Goal: Transaction & Acquisition: Purchase product/service

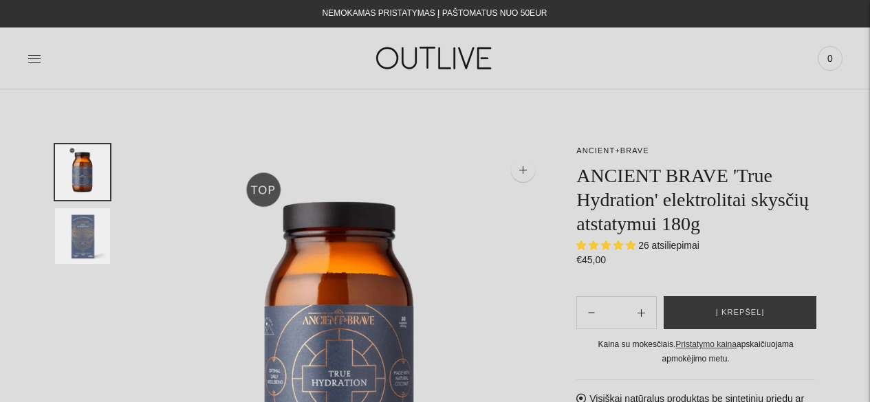
select select "**********"
click at [752, 314] on span "Į krepšelį" at bounding box center [740, 313] width 49 height 14
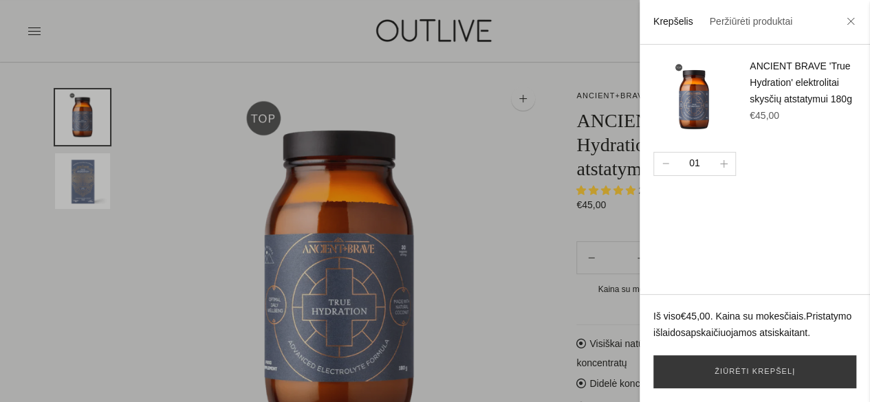
scroll to position [206, 0]
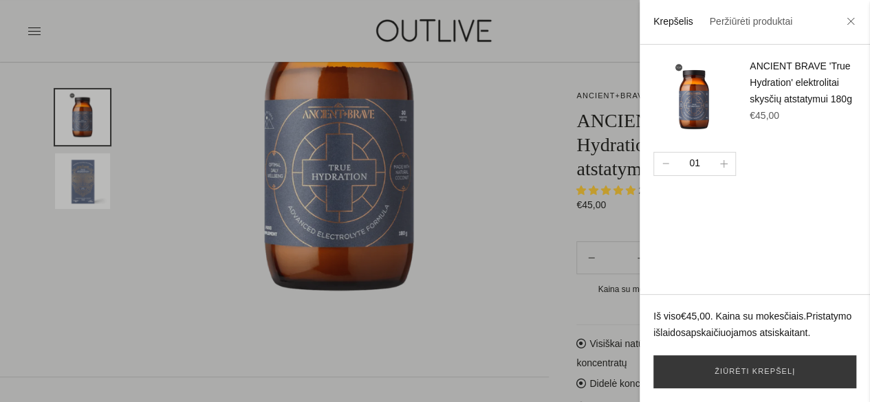
click at [596, 98] on div at bounding box center [435, 201] width 870 height 402
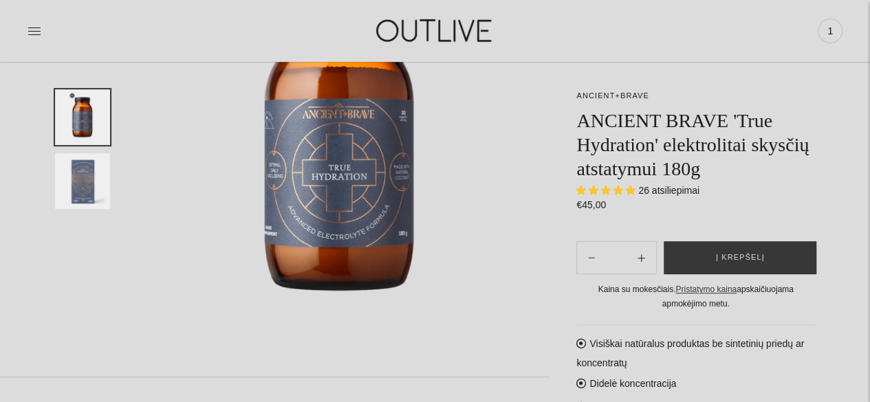
drag, startPoint x: 604, startPoint y: 94, endPoint x: 650, endPoint y: 60, distance: 57.5
click at [605, 94] on link "ANCIENT+BRAVE" at bounding box center [612, 95] width 72 height 8
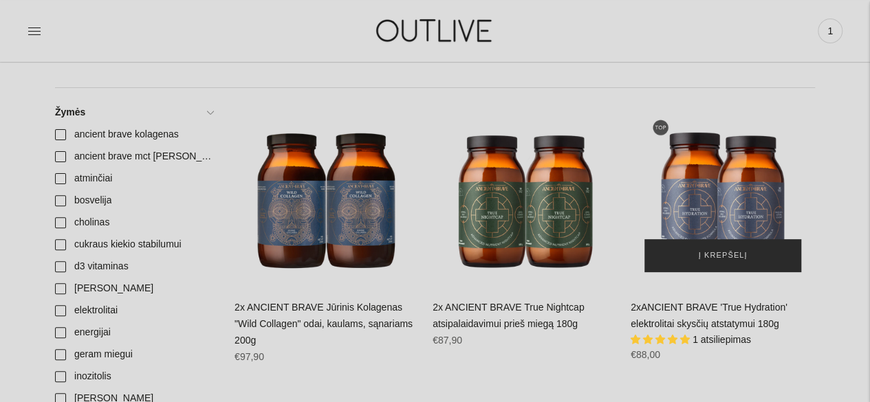
scroll to position [206, 0]
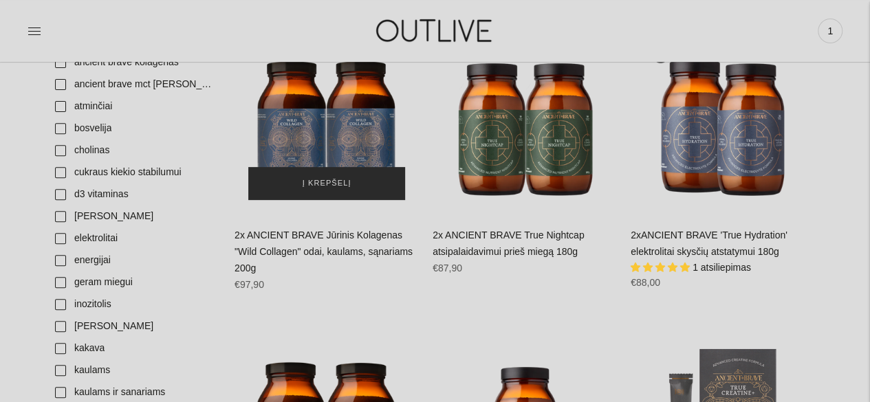
click at [336, 179] on span "Į krepšelį" at bounding box center [327, 184] width 49 height 14
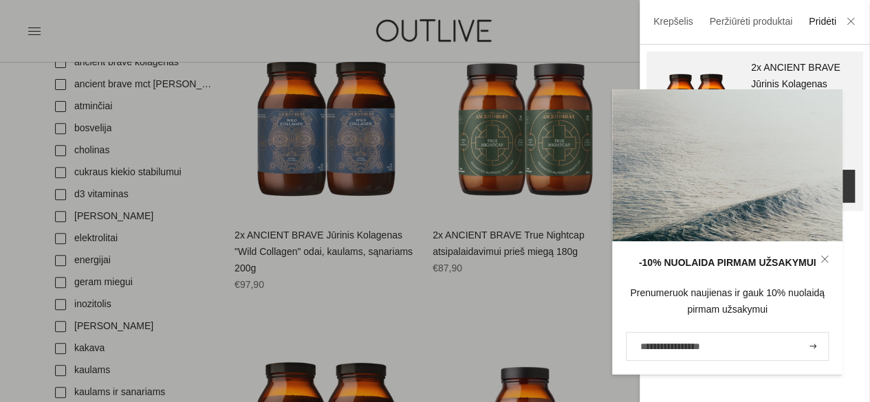
click at [432, 287] on div at bounding box center [435, 201] width 870 height 402
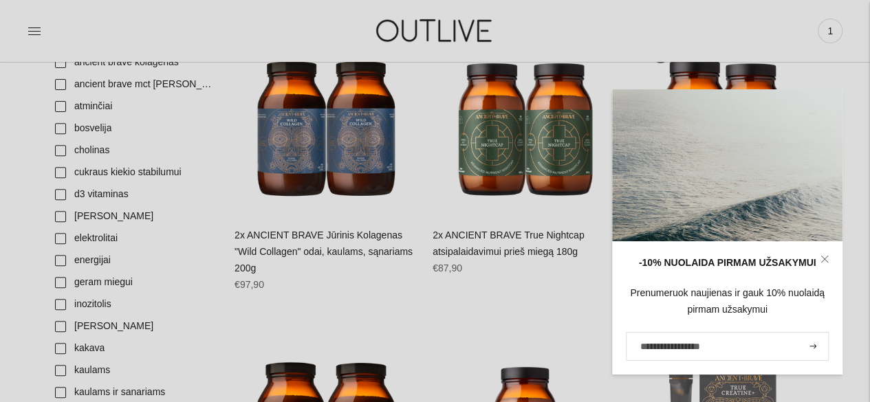
click at [823, 259] on icon at bounding box center [824, 259] width 6 height 6
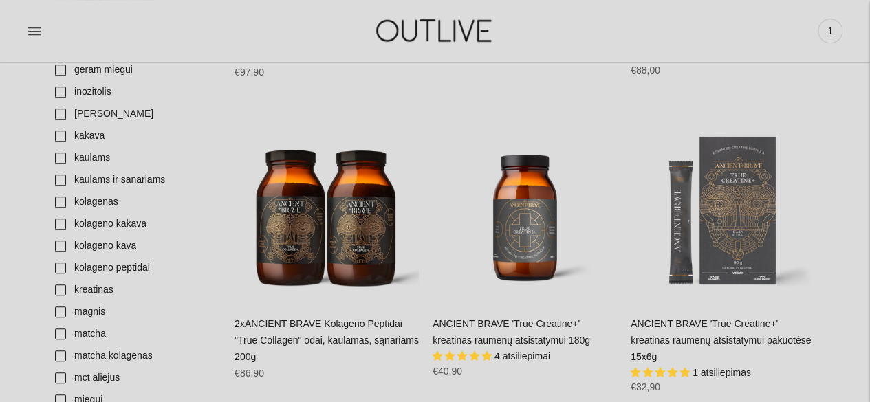
scroll to position [481, 0]
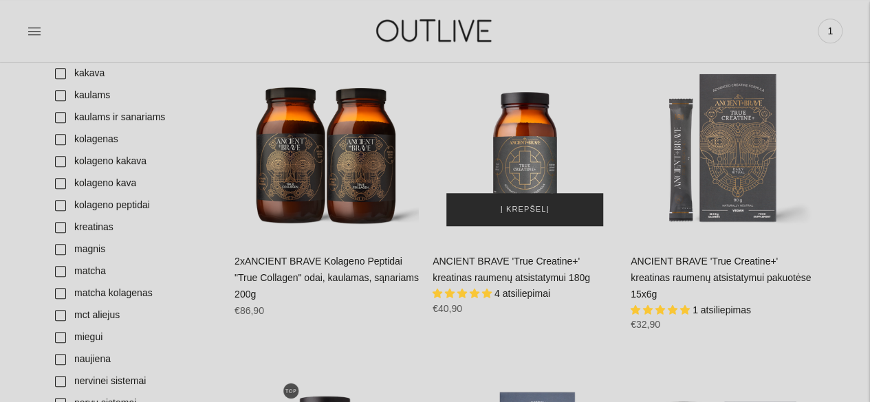
click at [531, 206] on span "Į krepšelį" at bounding box center [525, 210] width 49 height 14
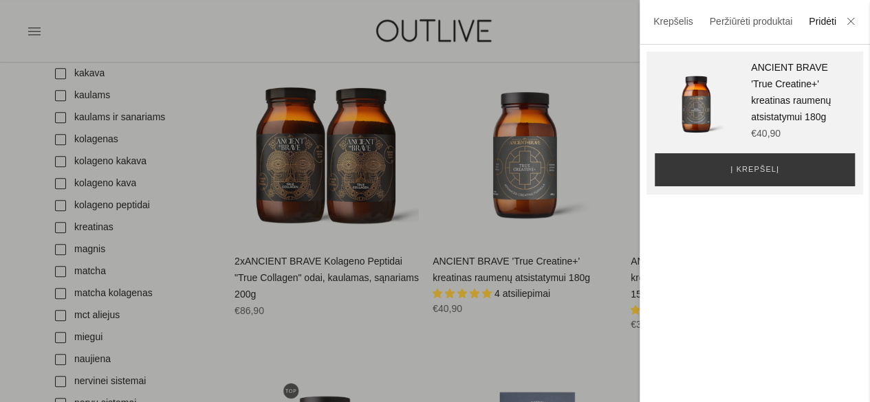
click at [514, 329] on div at bounding box center [435, 201] width 870 height 402
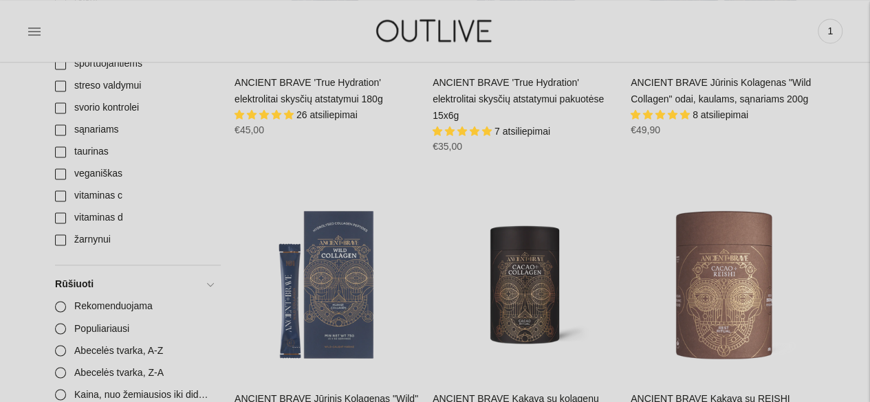
scroll to position [1031, 0]
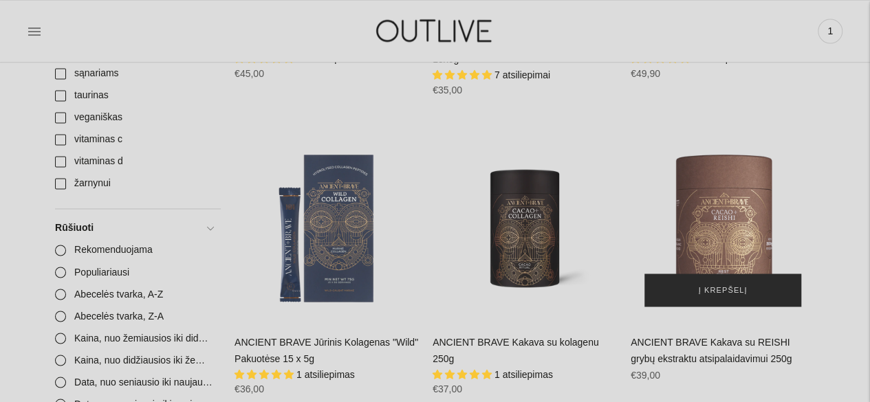
click at [736, 283] on span "Į krepšelį" at bounding box center [723, 290] width 49 height 14
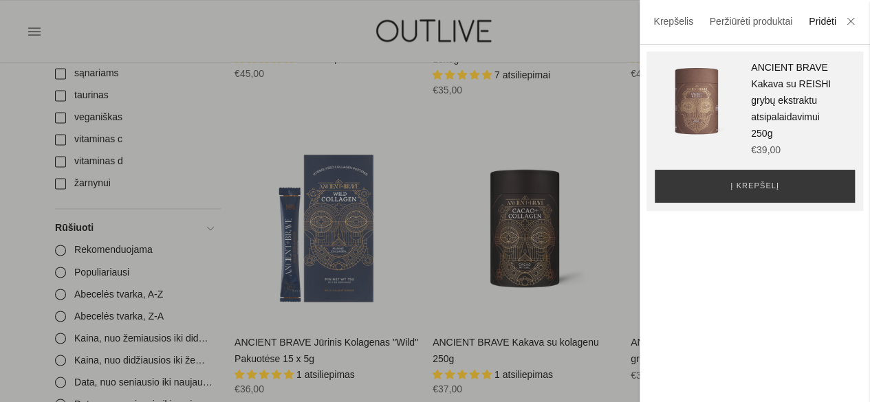
click at [593, 162] on div at bounding box center [435, 201] width 870 height 402
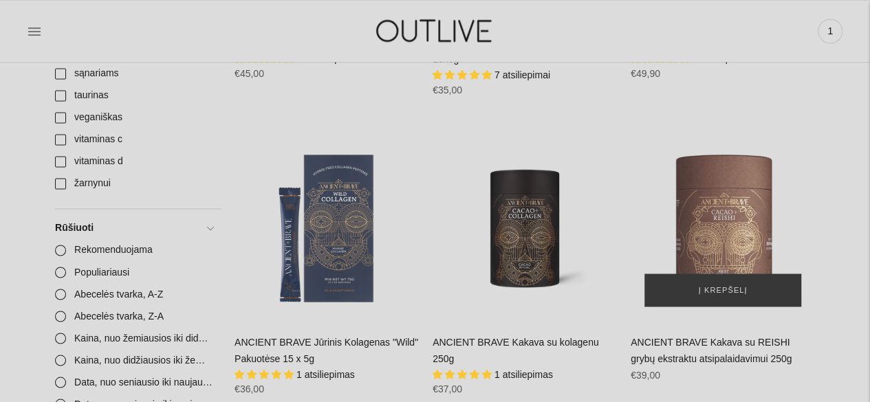
scroll to position [1100, 0]
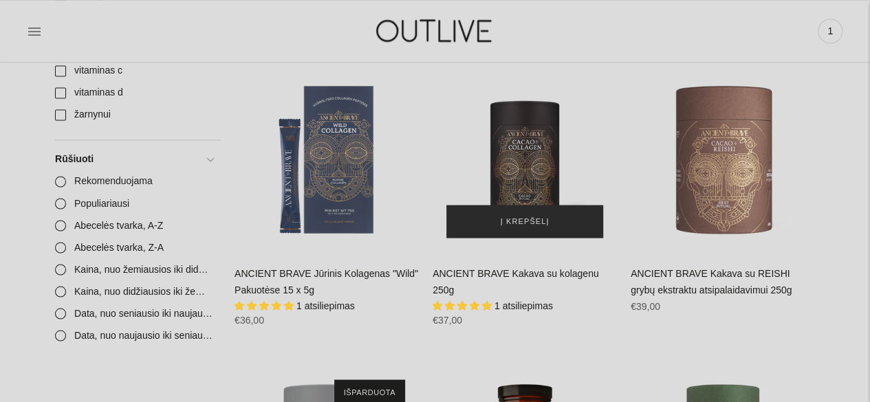
click at [547, 205] on button "Į krepšelį" at bounding box center [524, 221] width 157 height 33
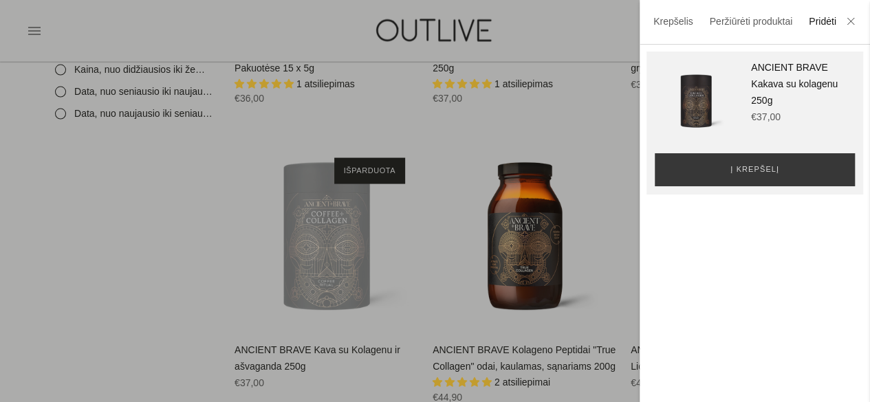
scroll to position [1375, 0]
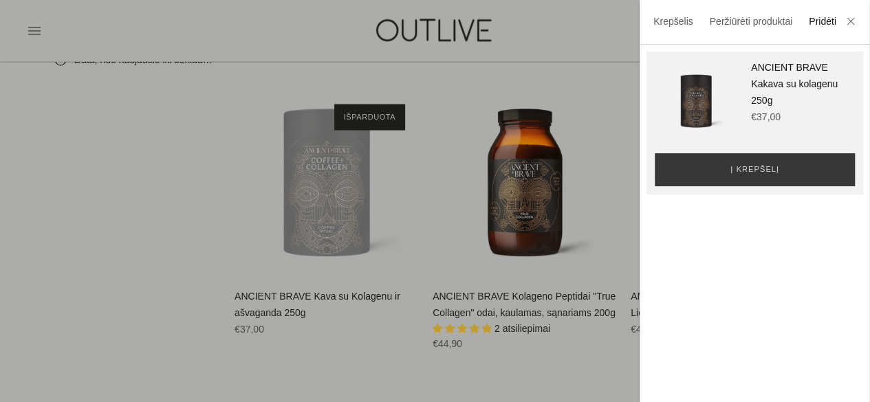
click at [83, 190] on div at bounding box center [435, 201] width 870 height 402
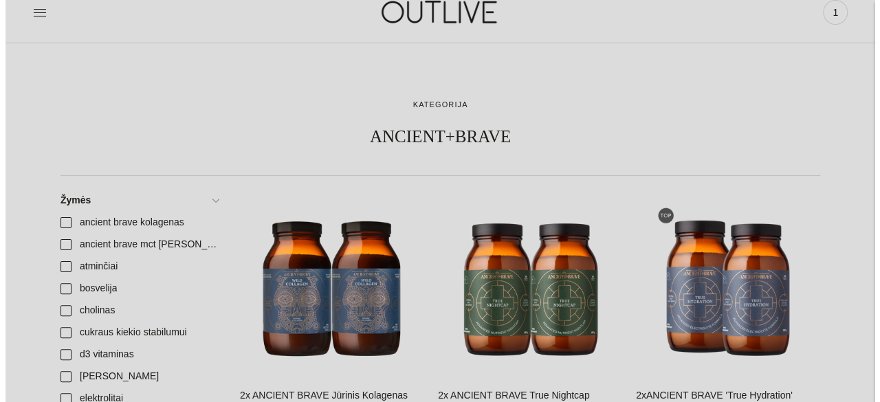
scroll to position [0, 0]
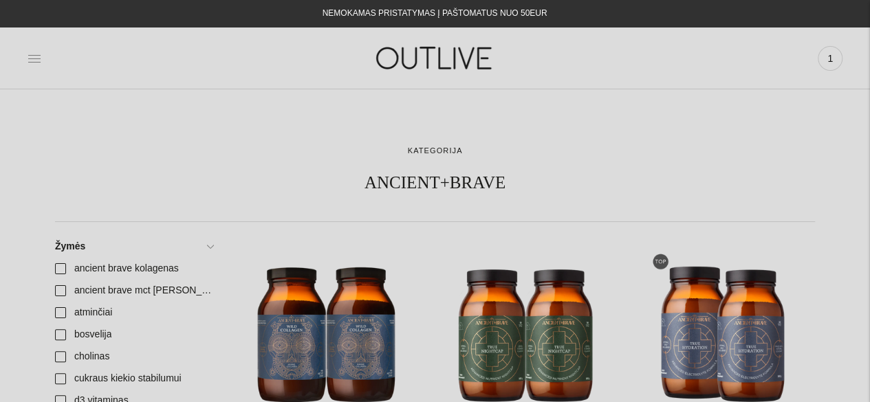
click at [39, 58] on icon at bounding box center [35, 59] width 14 height 14
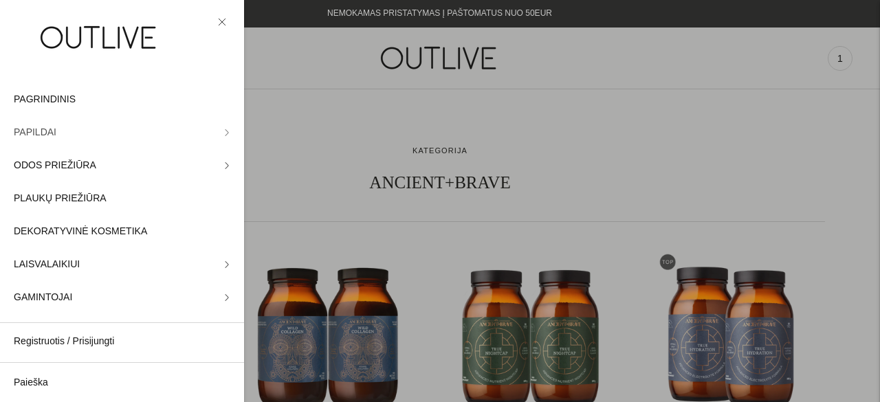
click at [29, 130] on span "PAPILDAI" at bounding box center [35, 132] width 43 height 17
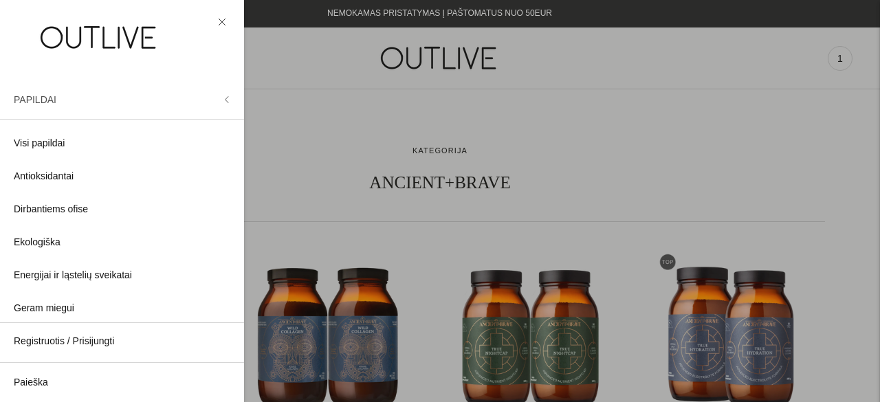
click at [227, 98] on icon at bounding box center [227, 99] width 3 height 6
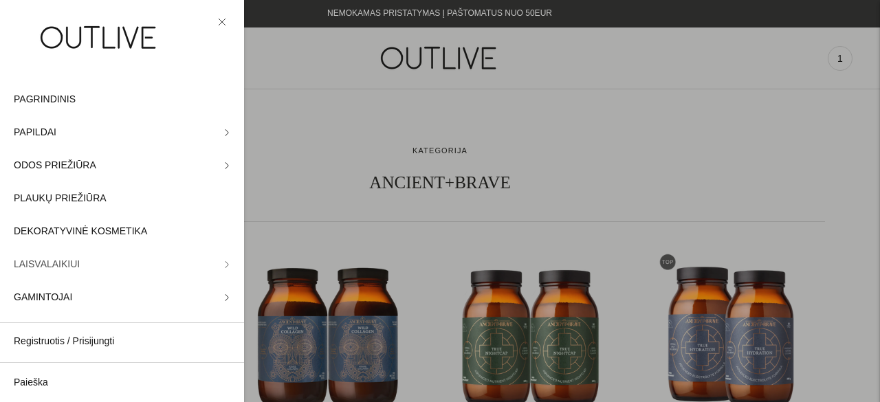
click at [48, 266] on span "LAISVALAIKIUI" at bounding box center [47, 264] width 66 height 17
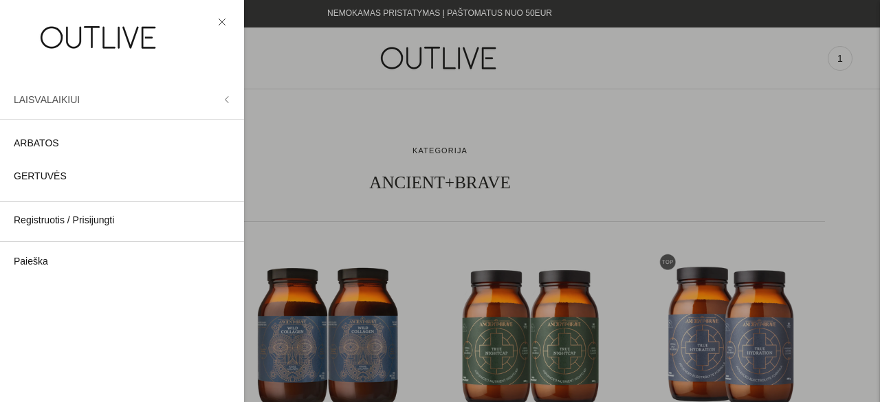
click at [45, 96] on span "LAISVALAIKIUI" at bounding box center [47, 99] width 66 height 11
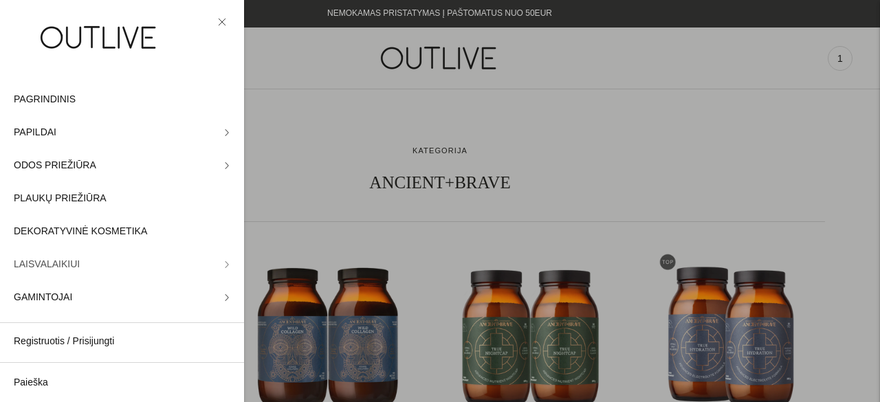
click at [51, 264] on span "LAISVALAIKIUI" at bounding box center [47, 264] width 66 height 17
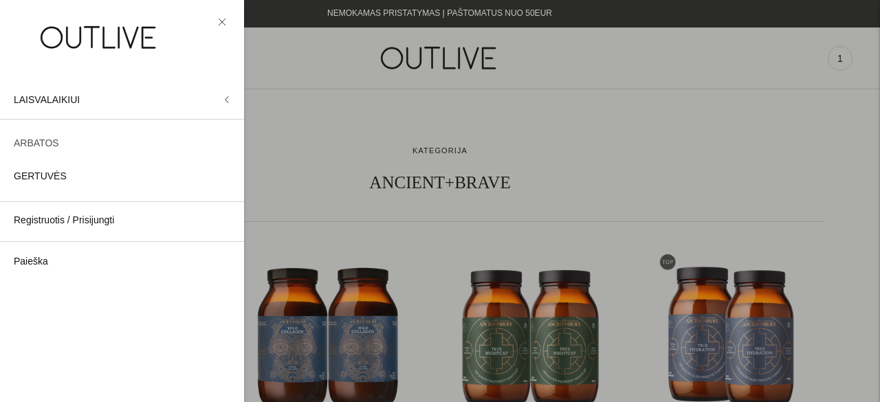
click at [32, 138] on span "ARBATOS" at bounding box center [36, 143] width 45 height 17
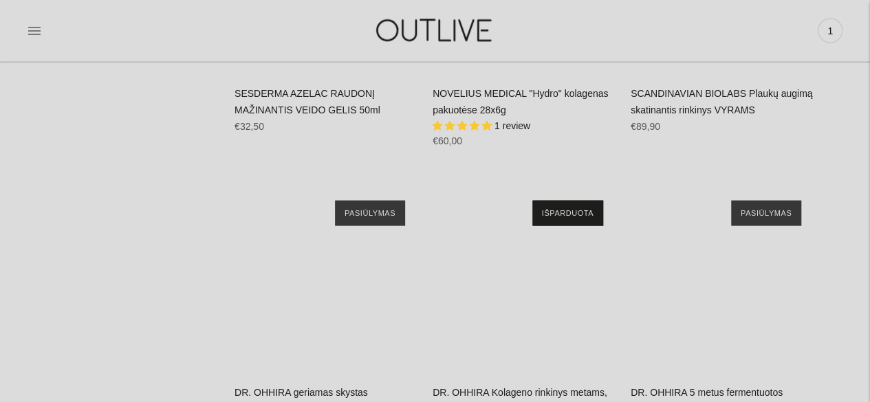
scroll to position [17120, 0]
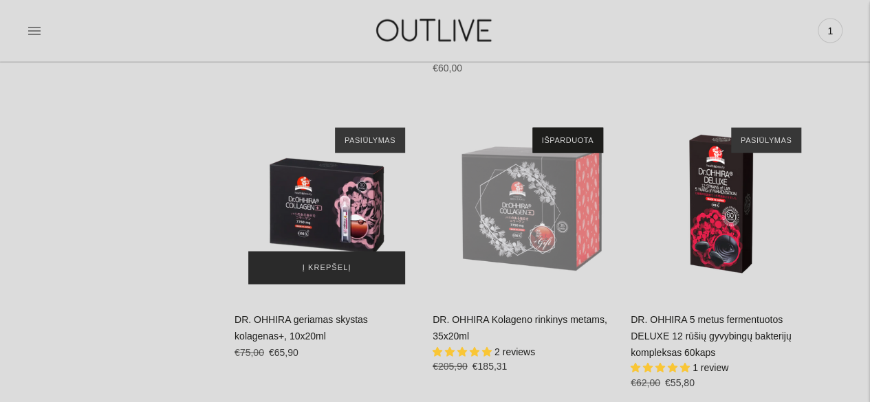
click at [348, 252] on button "Į krepšelį" at bounding box center [326, 268] width 157 height 33
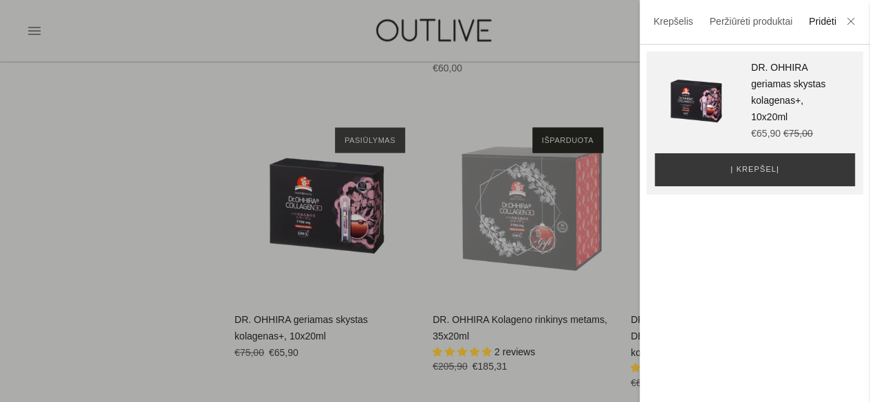
click at [395, 312] on div at bounding box center [435, 201] width 870 height 402
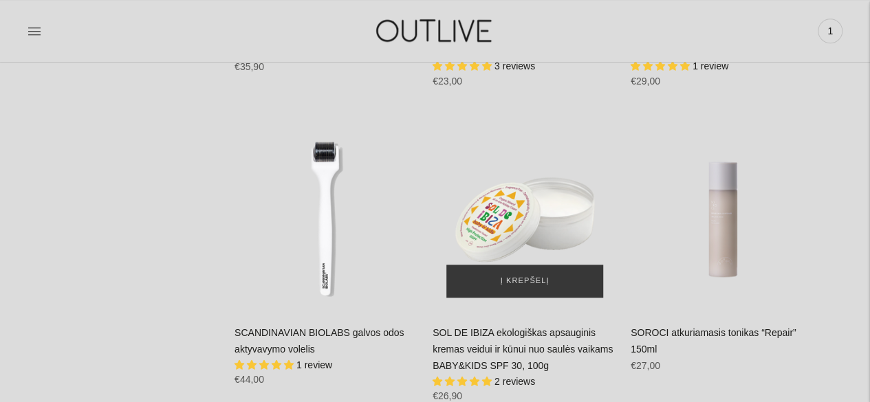
scroll to position [24134, 0]
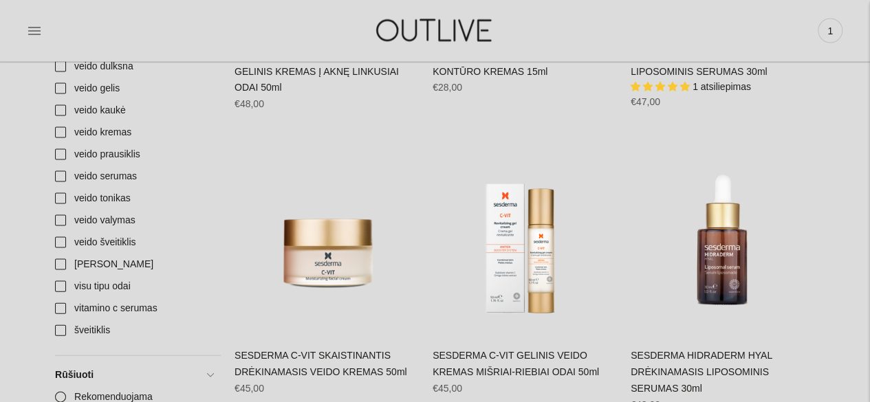
scroll to position [1444, 0]
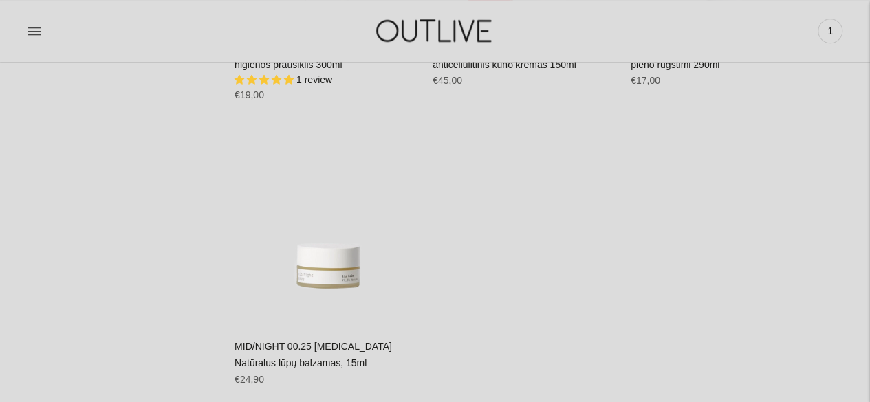
scroll to position [3507, 0]
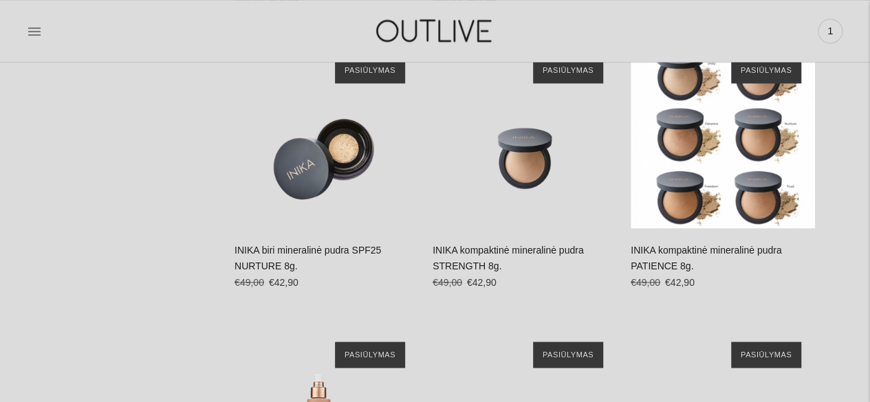
scroll to position [1169, 0]
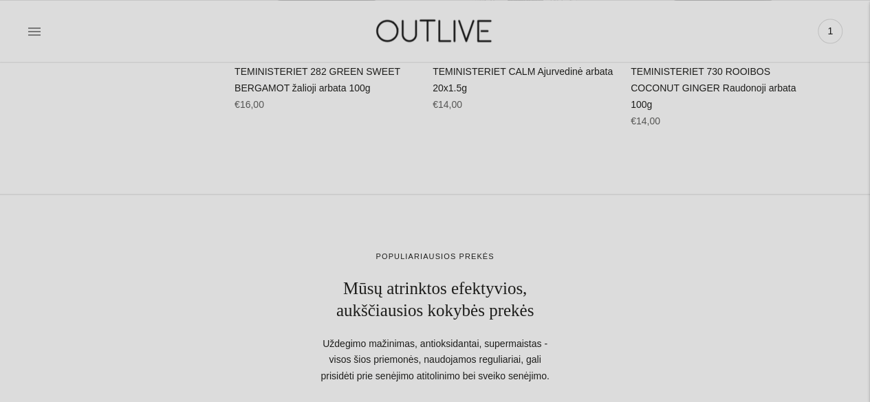
scroll to position [1306, 0]
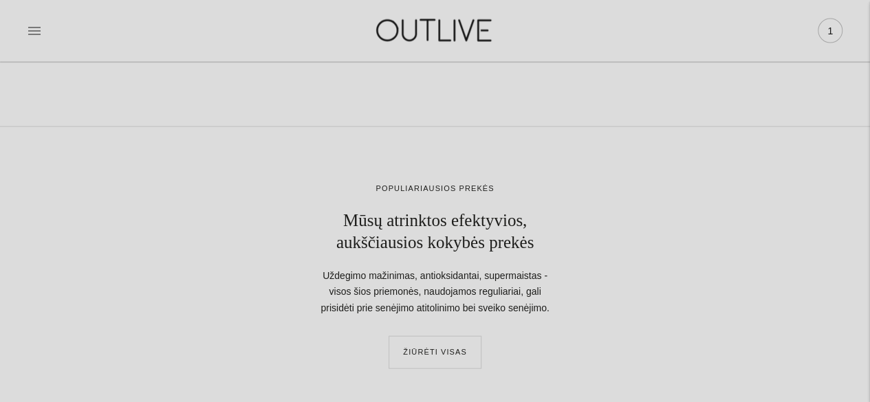
click at [831, 31] on span "1" at bounding box center [829, 30] width 19 height 19
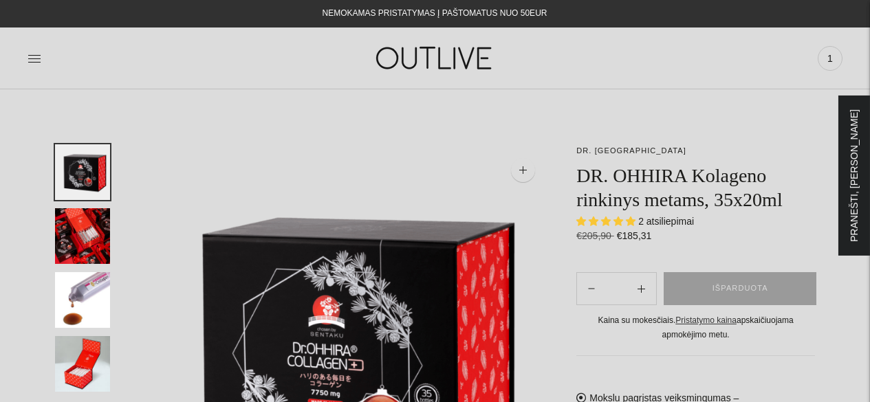
select select "**********"
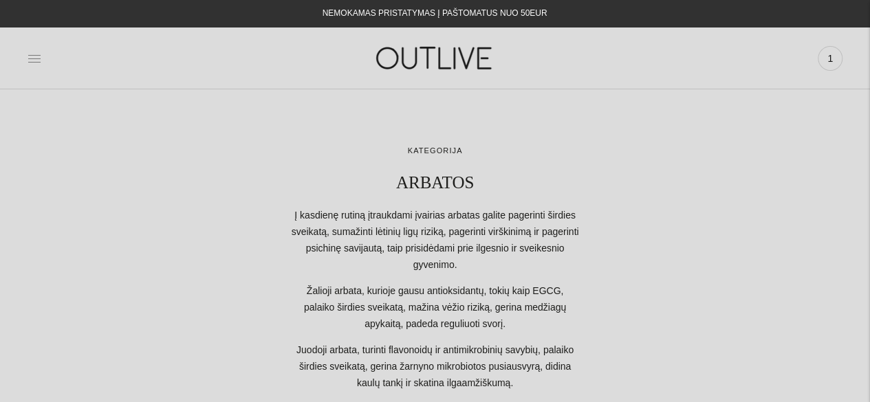
click at [28, 60] on icon at bounding box center [35, 59] width 14 height 14
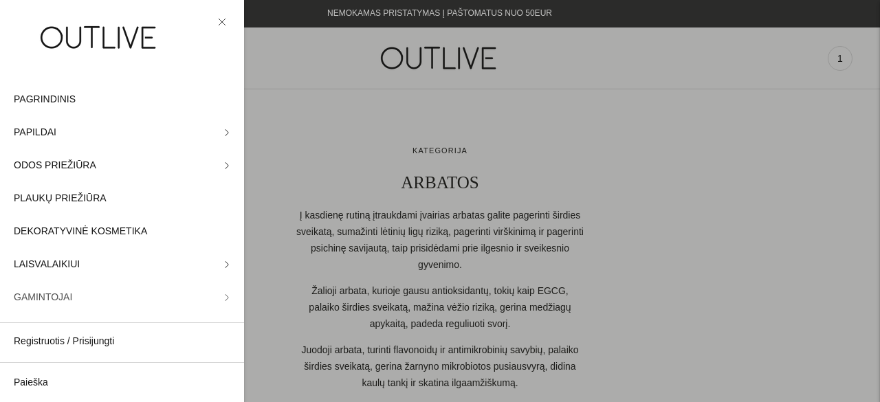
click at [52, 299] on span "GAMINTOJAI" at bounding box center [43, 297] width 58 height 17
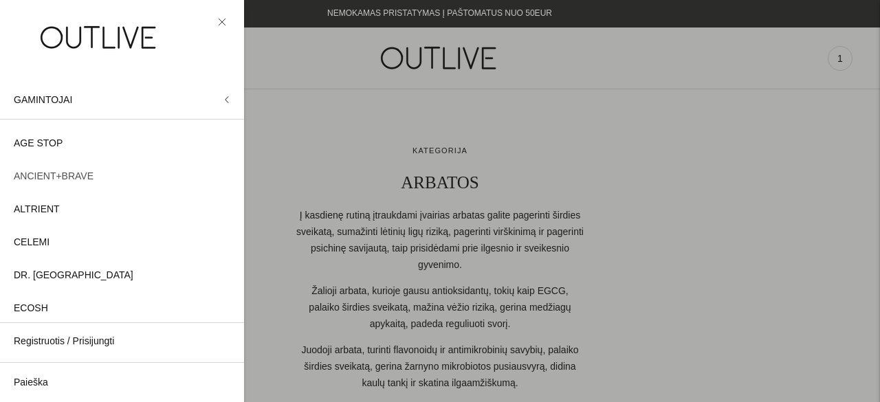
click at [62, 169] on span "ANCIENT+BRAVE" at bounding box center [54, 176] width 80 height 17
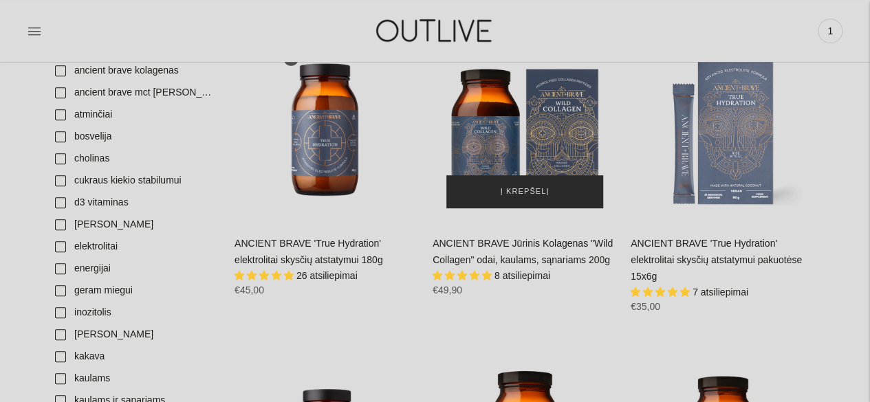
click at [535, 188] on span "Į krepšelį" at bounding box center [525, 192] width 49 height 14
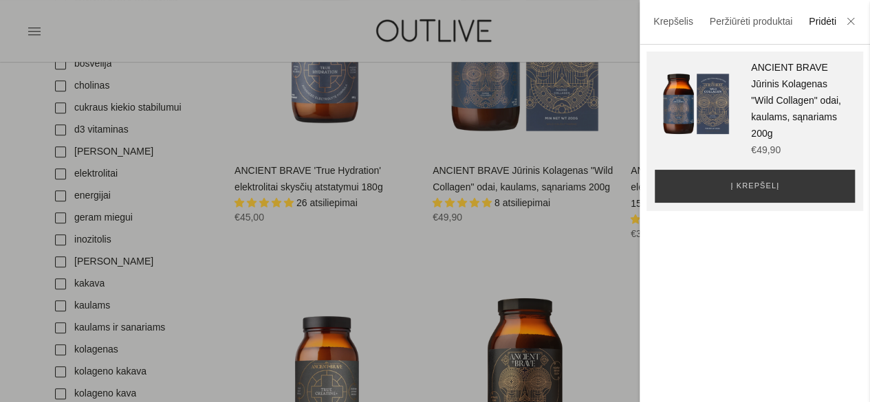
scroll to position [619, 0]
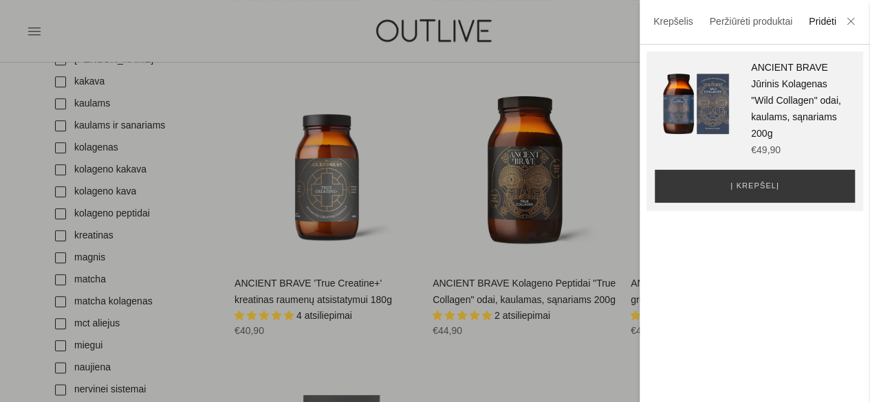
click at [223, 212] on div at bounding box center [435, 201] width 870 height 402
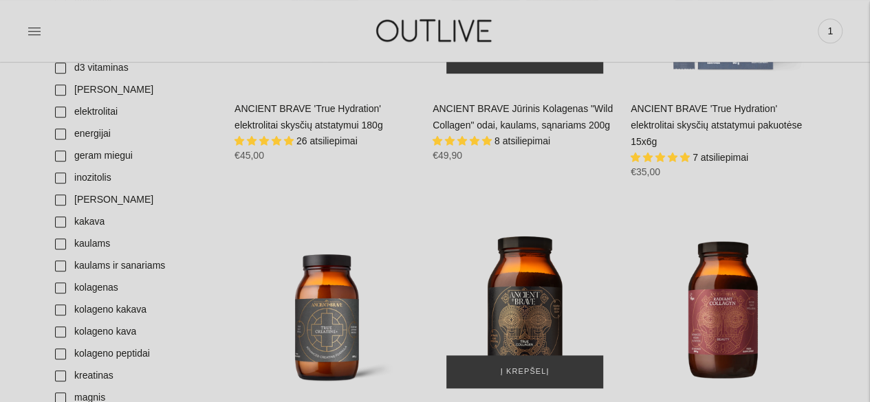
scroll to position [609, 0]
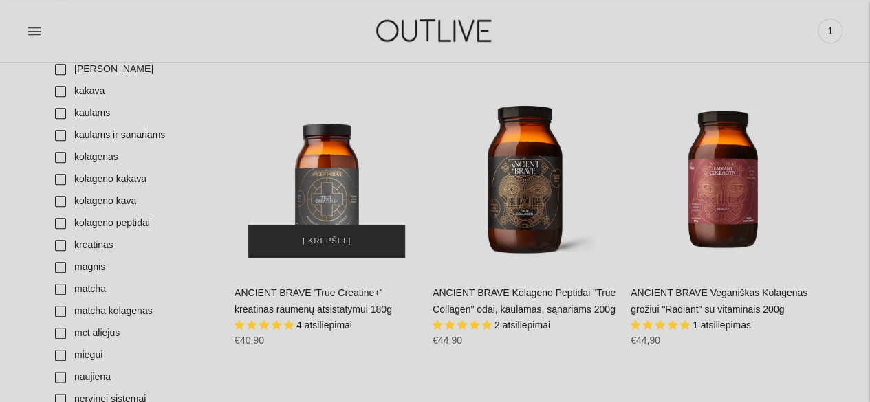
click at [323, 243] on span "Į krepšelį" at bounding box center [327, 241] width 49 height 14
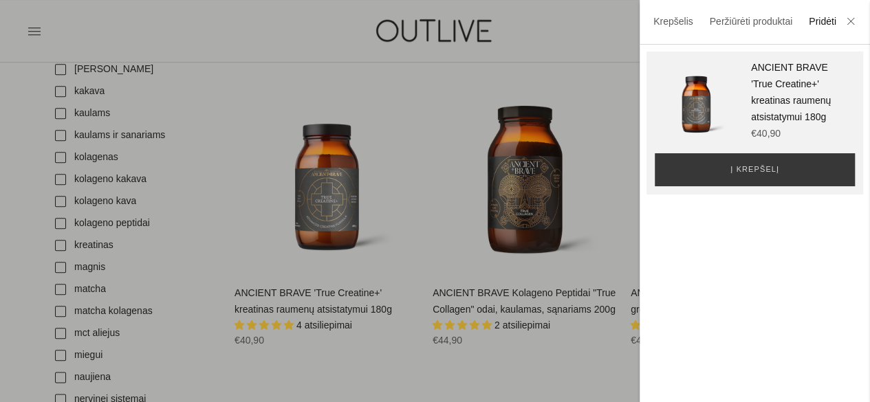
click at [417, 114] on div at bounding box center [435, 201] width 870 height 402
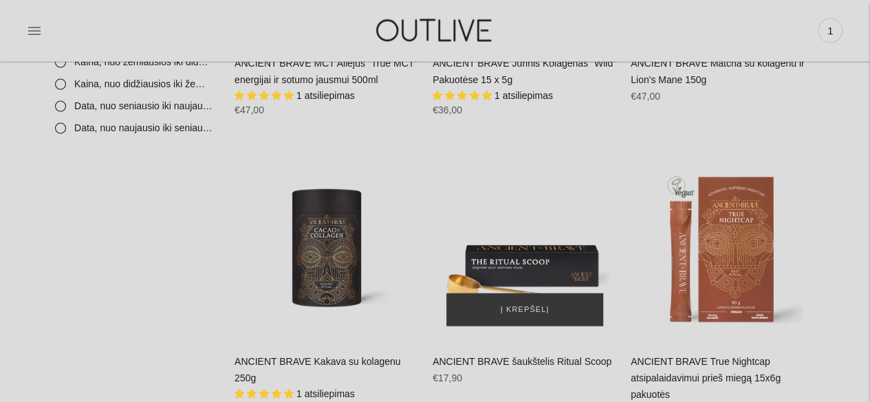
scroll to position [1503, 0]
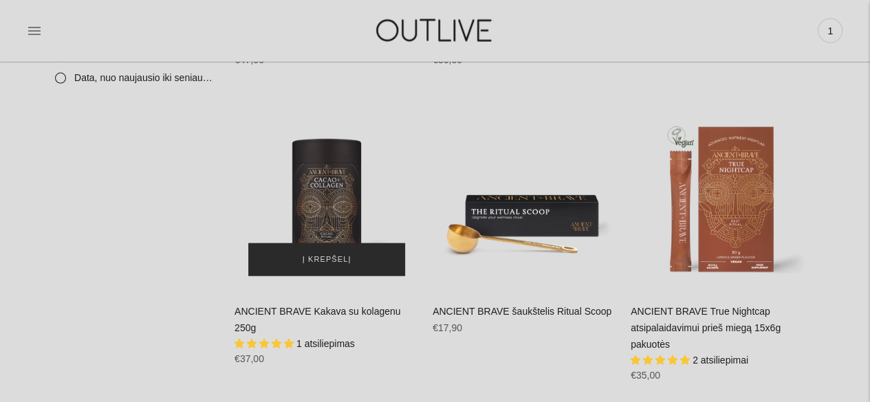
click at [334, 253] on span "Į krepšelį" at bounding box center [327, 260] width 49 height 14
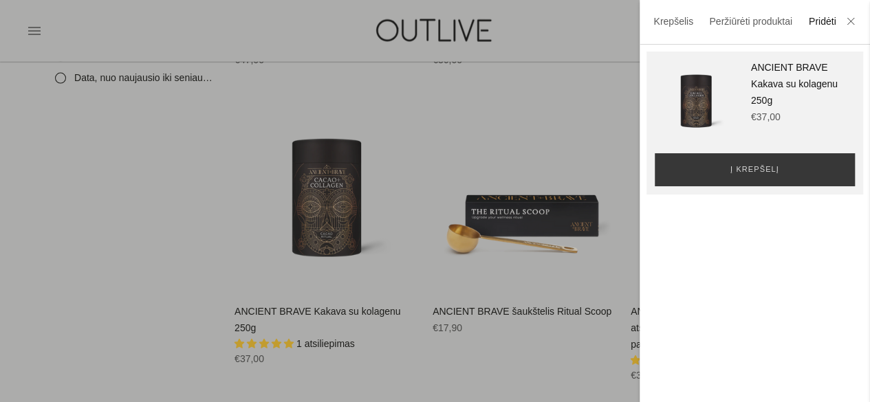
click at [91, 218] on div at bounding box center [435, 201] width 870 height 402
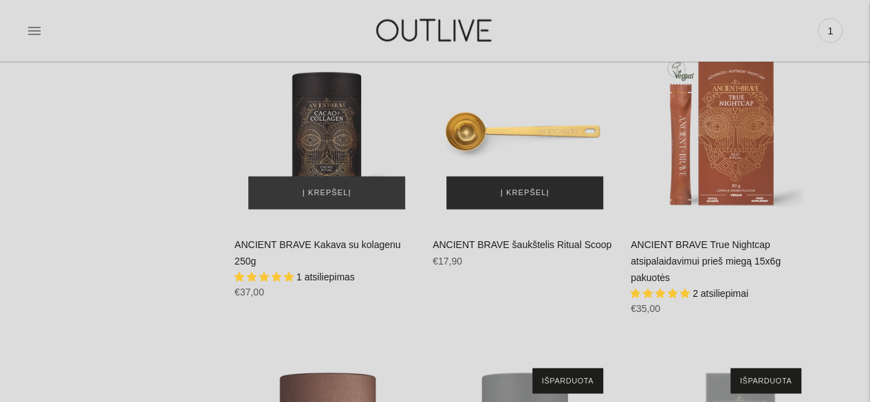
scroll to position [1778, 0]
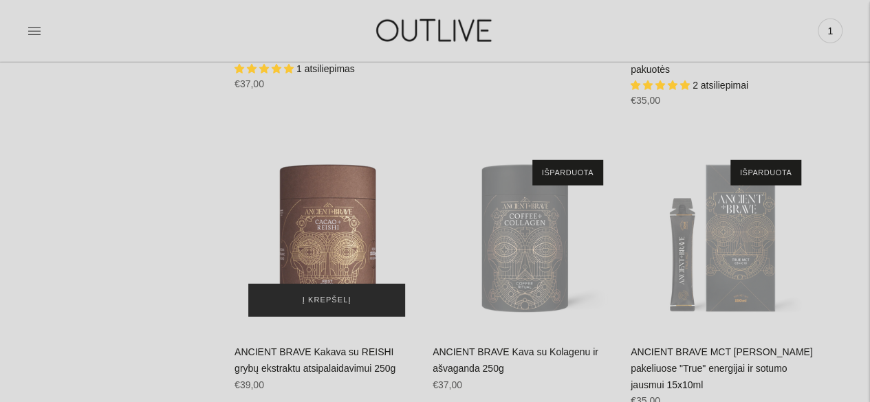
click at [336, 294] on span "Į krepšelį" at bounding box center [327, 301] width 49 height 14
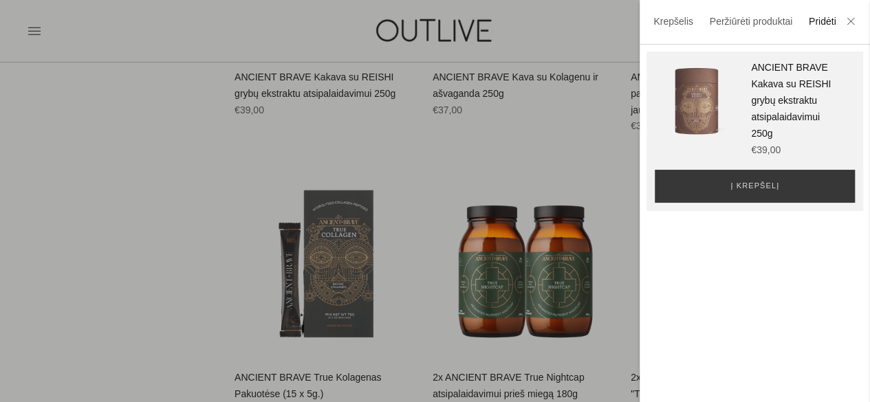
click at [81, 223] on div at bounding box center [435, 201] width 870 height 402
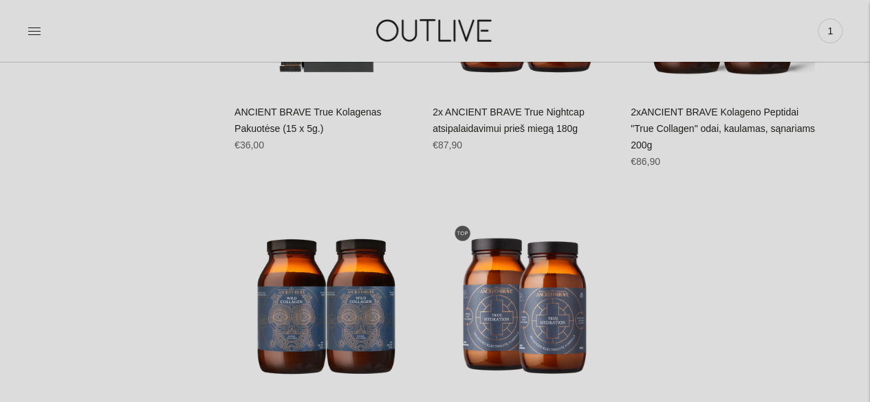
scroll to position [2387, 0]
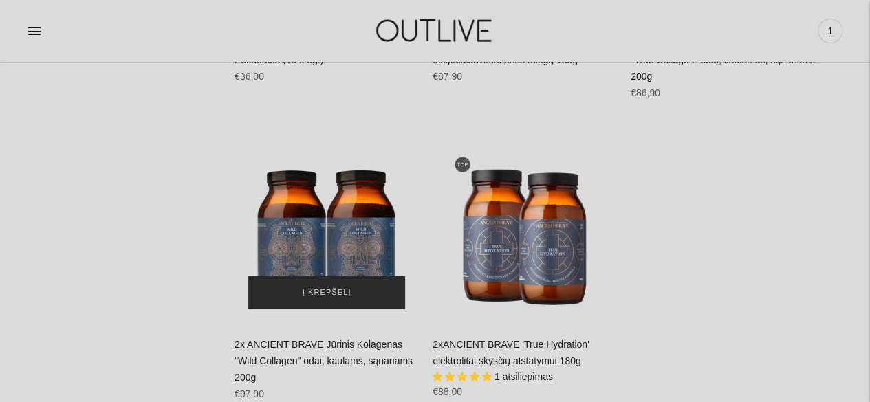
click at [337, 286] on span "Į krepšelį" at bounding box center [327, 293] width 49 height 14
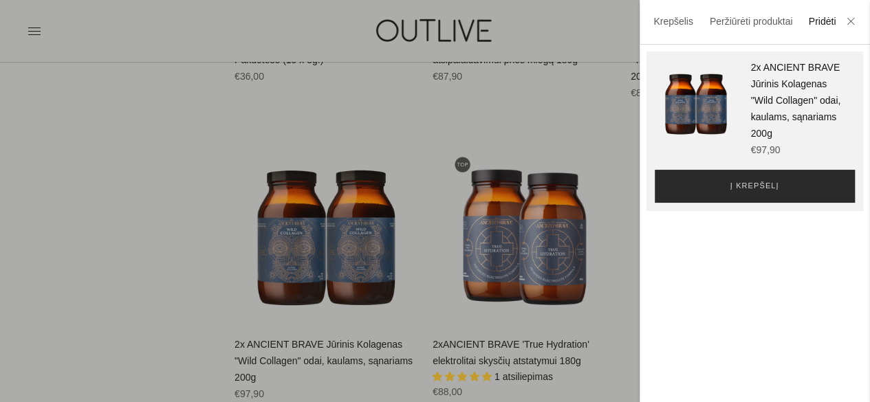
click at [730, 193] on span "Į krepšelį" at bounding box center [754, 186] width 49 height 14
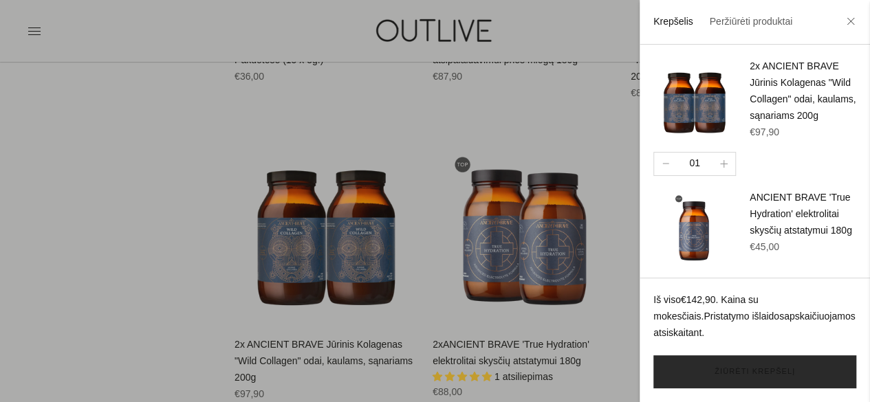
click at [712, 371] on link "Žiūrėti krepšelį" at bounding box center [754, 371] width 203 height 33
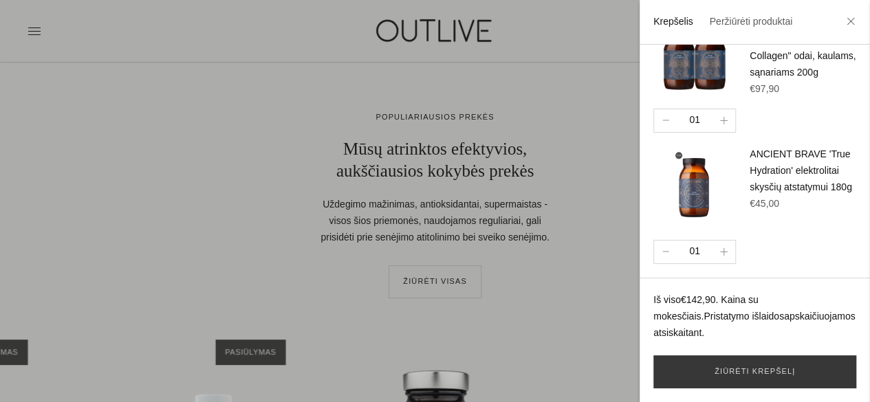
scroll to position [3006, 0]
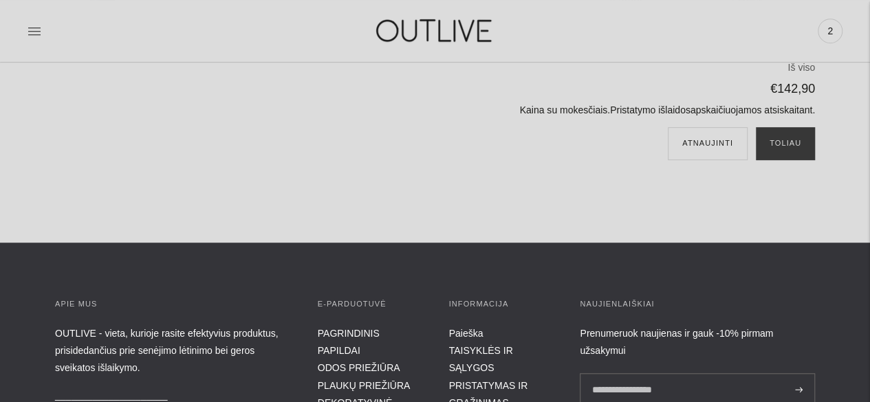
scroll to position [344, 0]
